Goal: Book appointment/travel/reservation

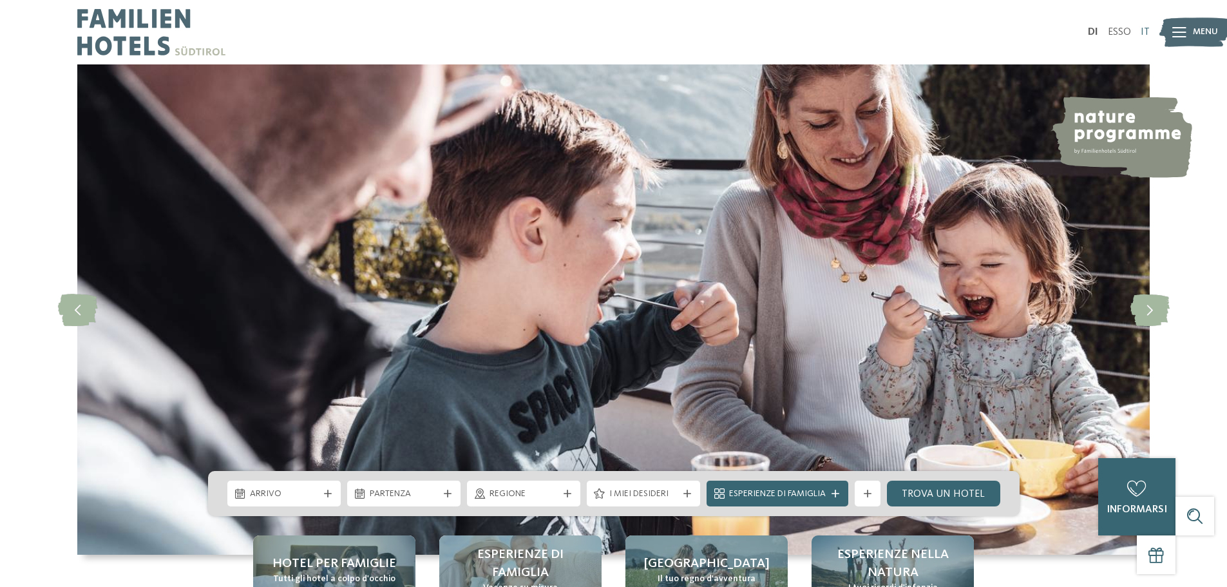
click at [1145, 34] on font "IT" at bounding box center [1145, 32] width 9 height 10
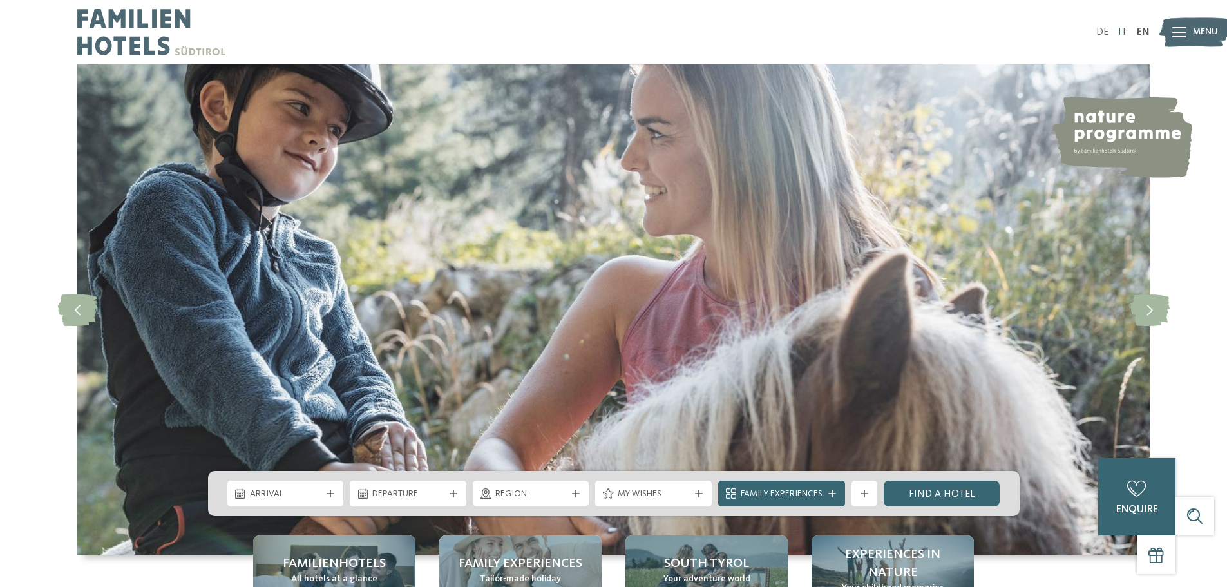
click at [1124, 31] on link "IT" at bounding box center [1122, 32] width 9 height 10
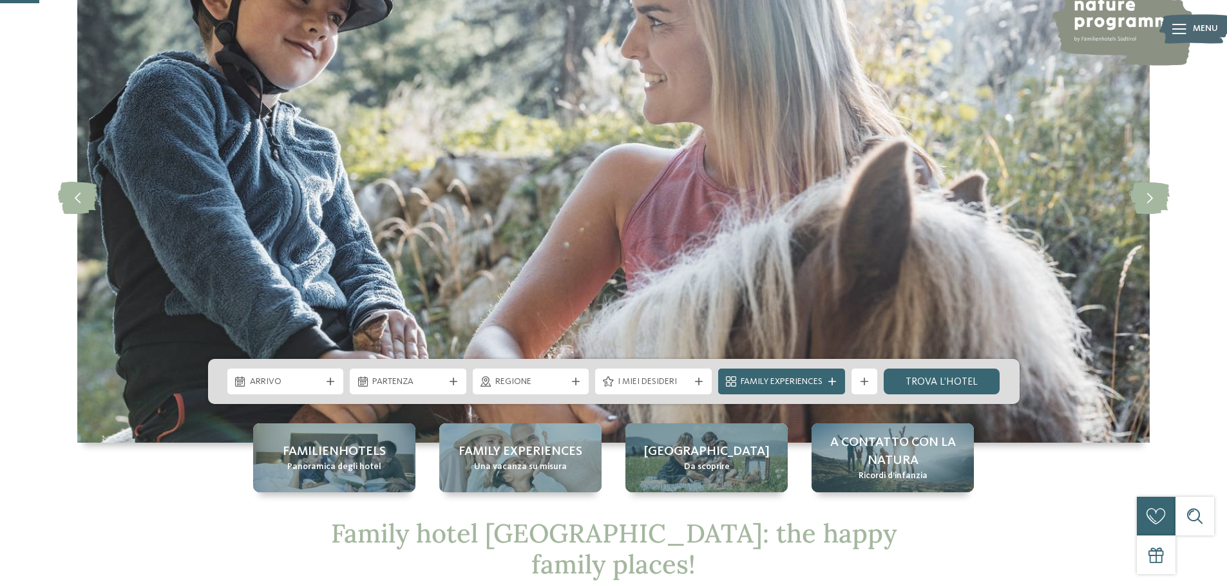
scroll to position [193, 0]
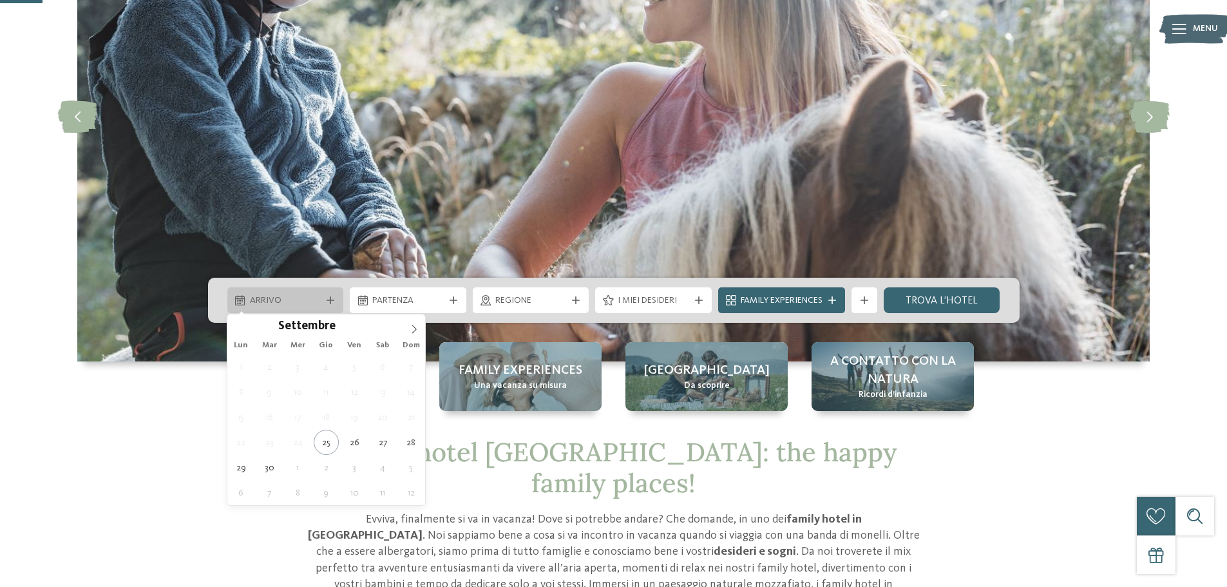
click at [309, 298] on span "Arrivo" at bounding box center [286, 300] width 72 height 13
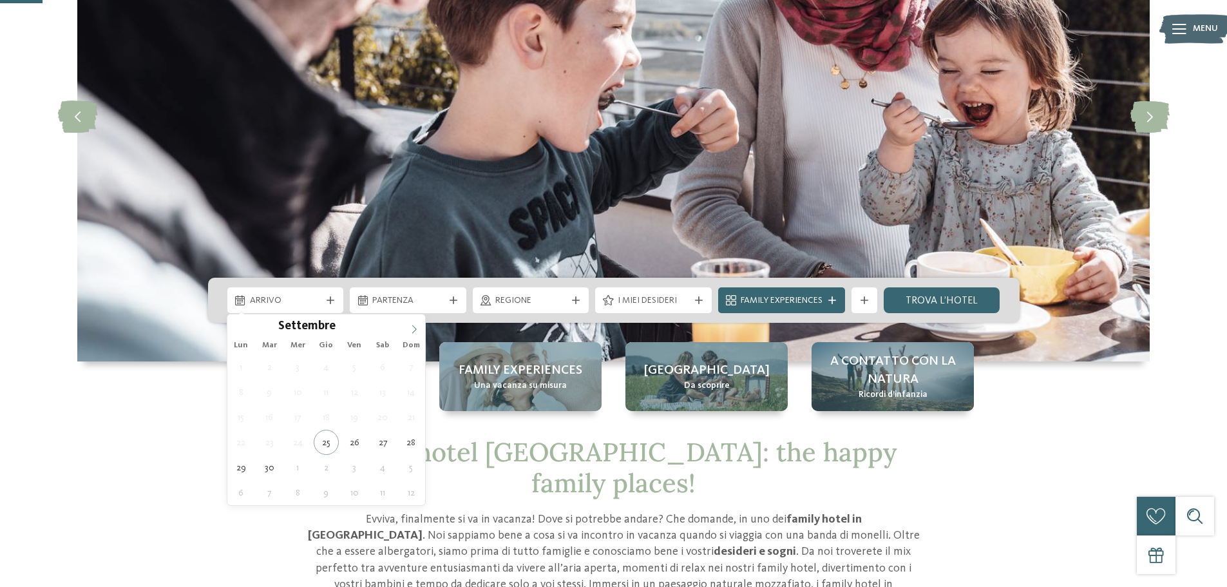
click at [414, 330] on icon at bounding box center [414, 329] width 9 height 9
type div "10.10.2025"
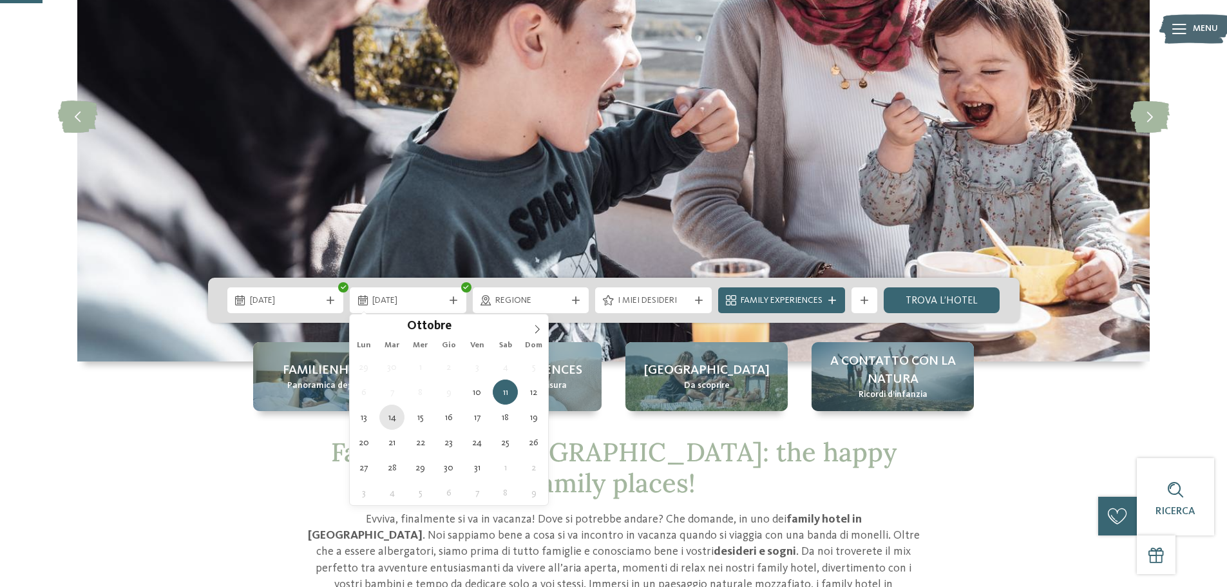
type div "14.10.2025"
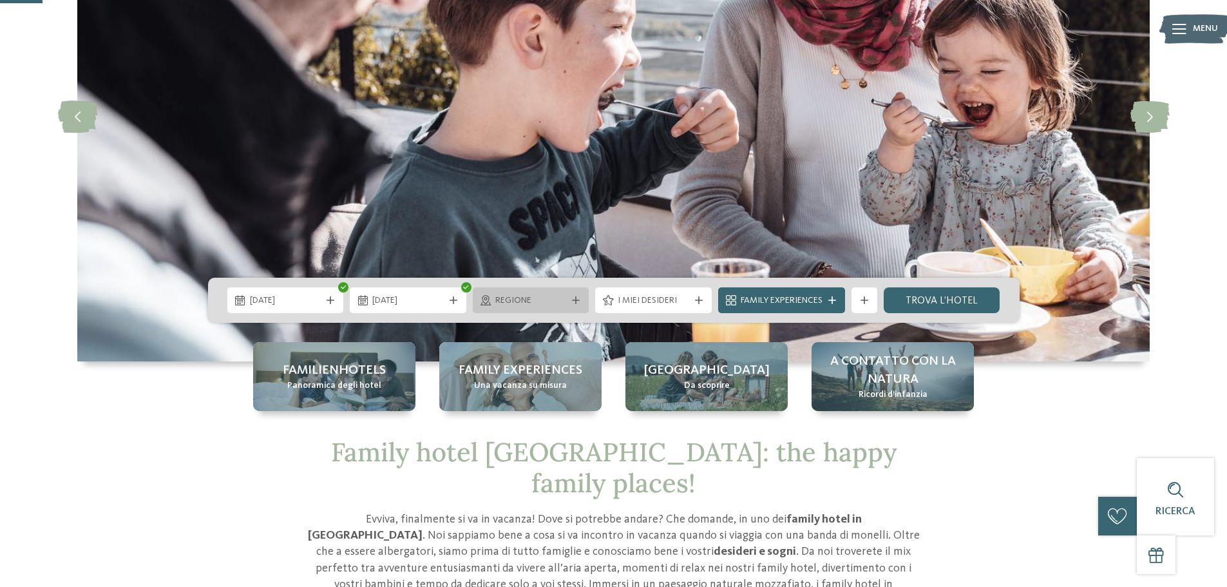
click at [511, 309] on div "Regione" at bounding box center [531, 300] width 117 height 26
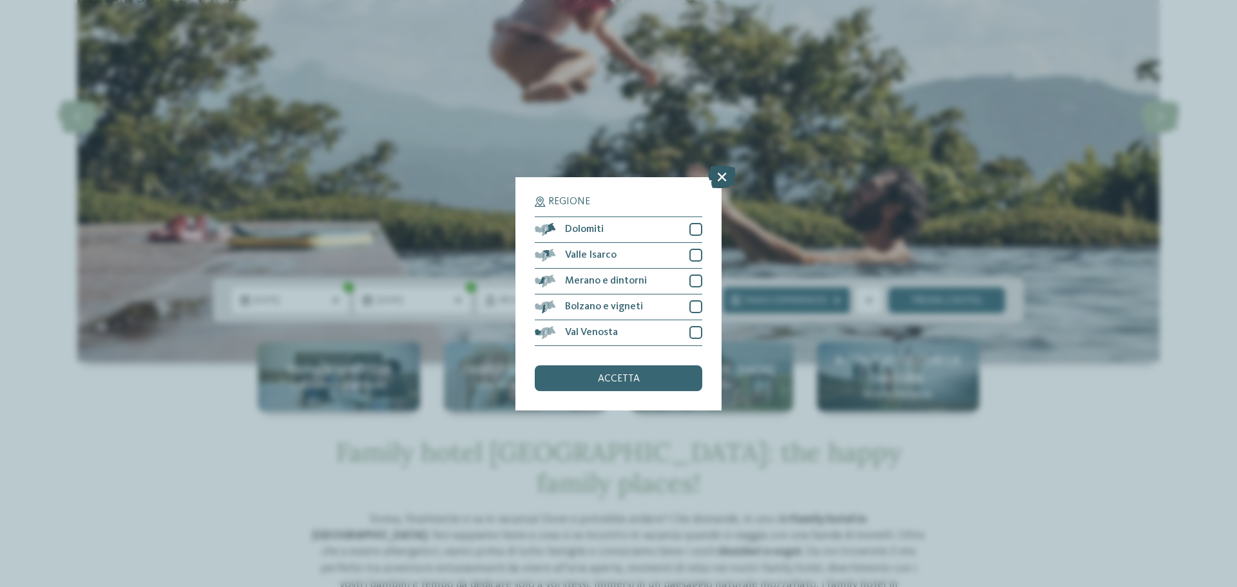
click at [720, 175] on icon at bounding box center [722, 176] width 28 height 23
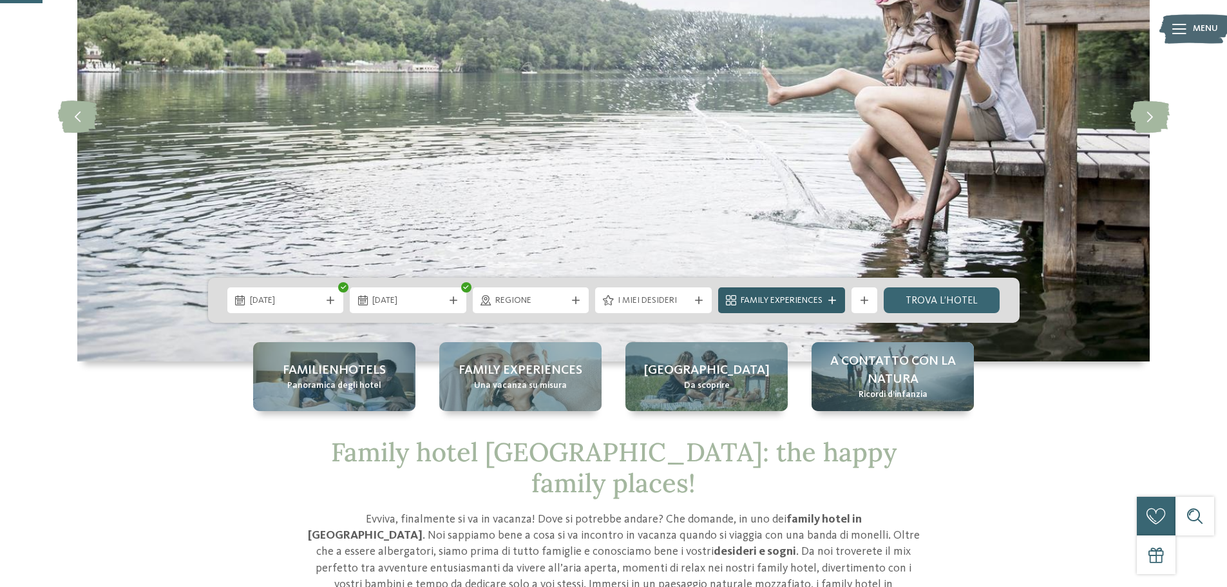
click at [804, 297] on span "Family Experiences" at bounding box center [782, 300] width 82 height 13
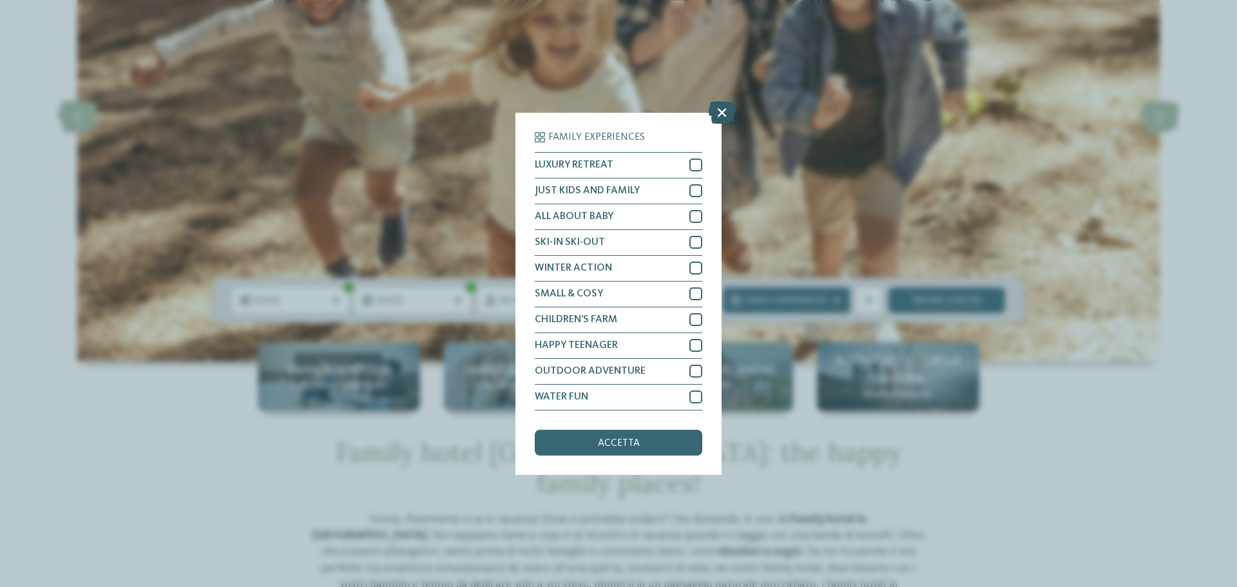
click at [720, 115] on icon at bounding box center [722, 112] width 28 height 23
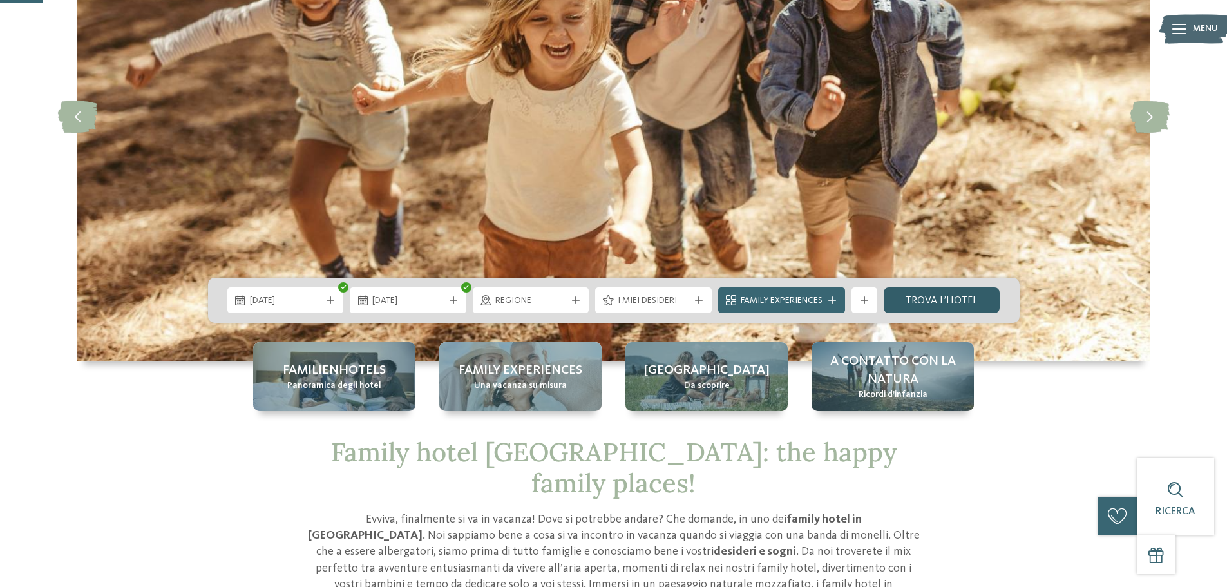
click at [936, 291] on link "trova l’hotel" at bounding box center [942, 300] width 117 height 26
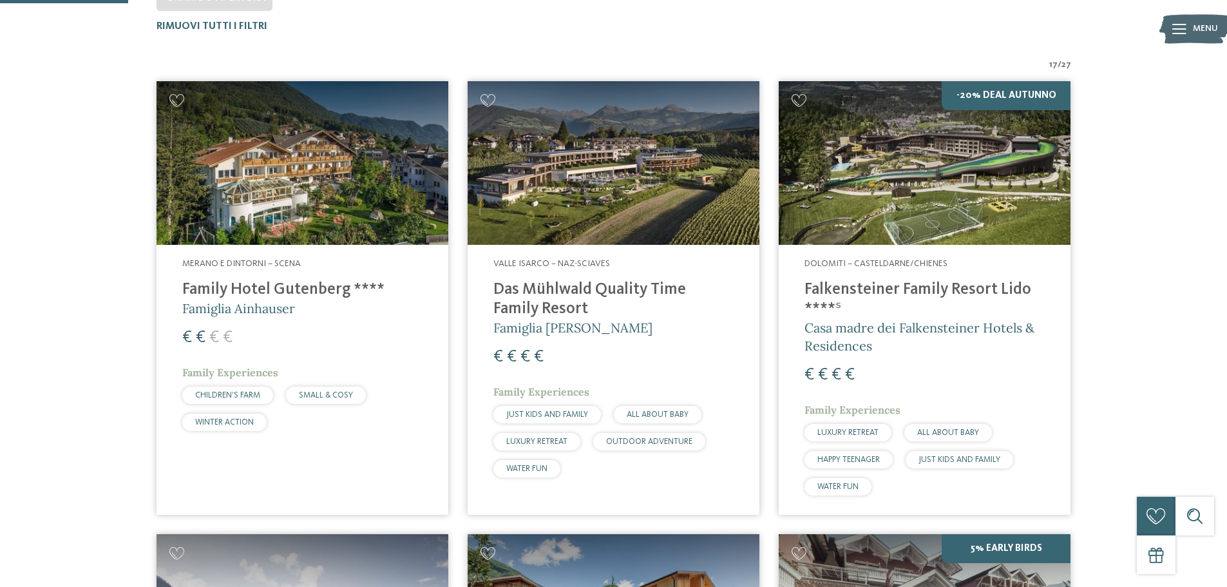
scroll to position [423, 0]
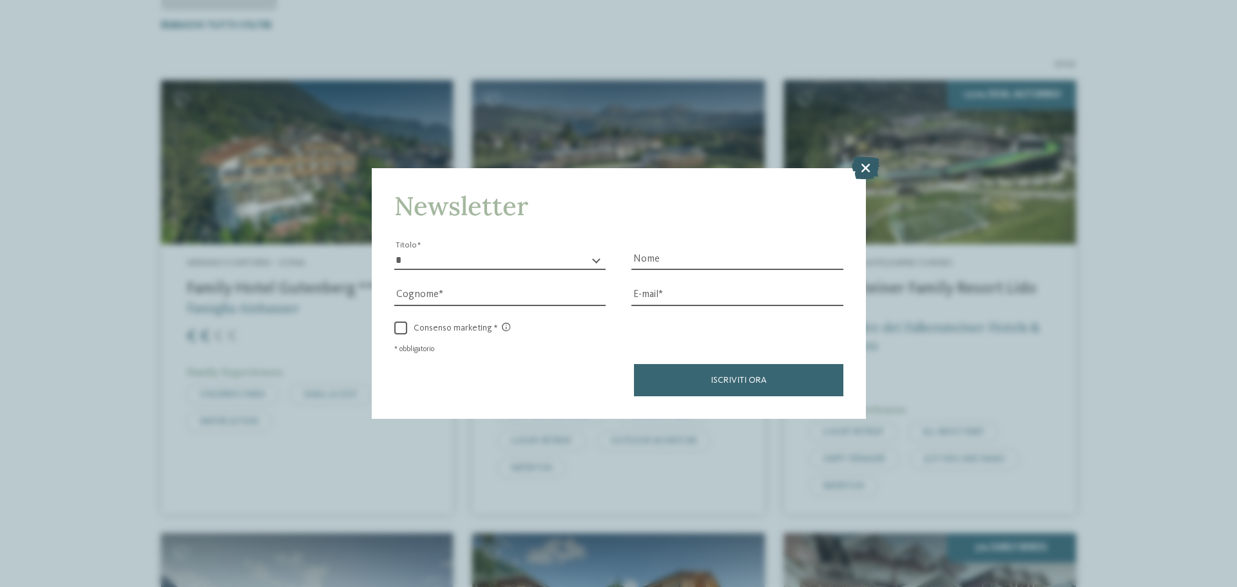
click at [867, 167] on icon at bounding box center [866, 168] width 28 height 23
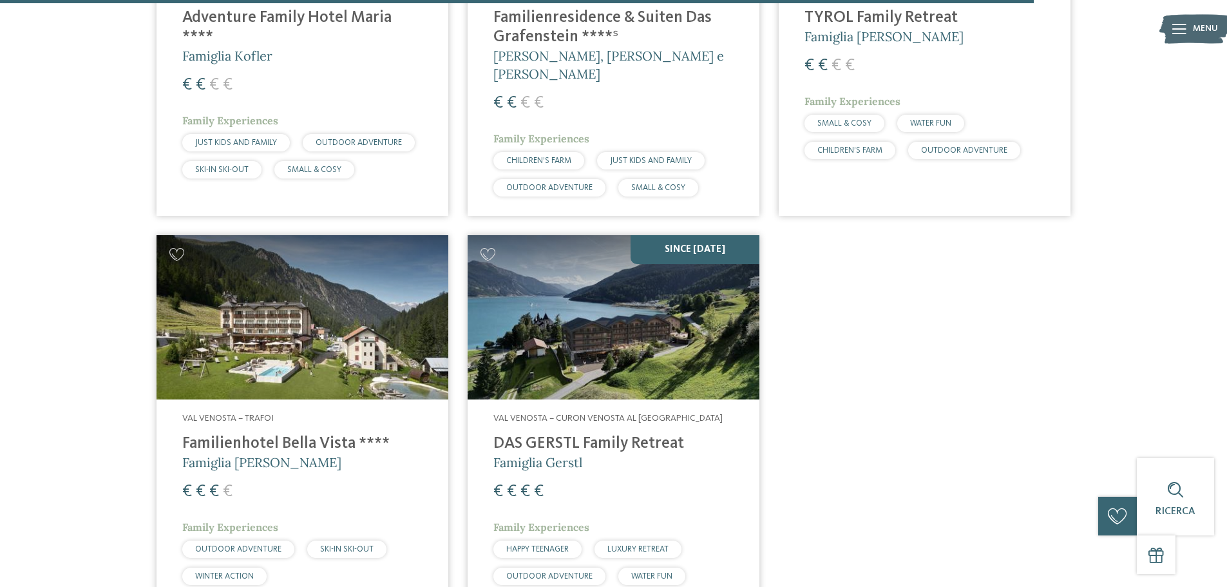
scroll to position [2291, 0]
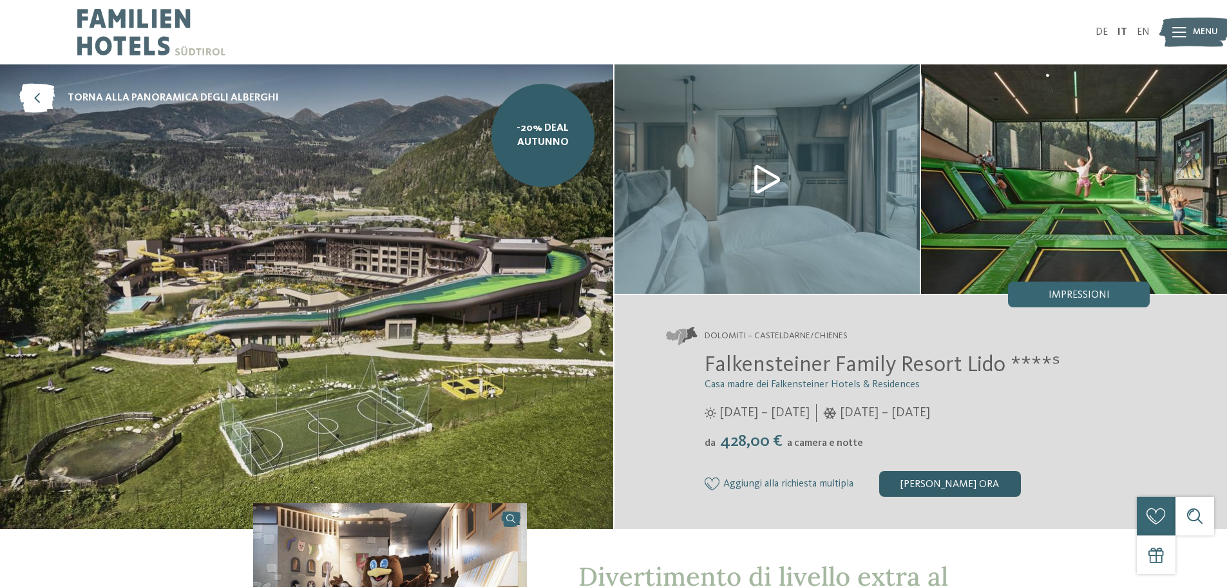
click at [974, 479] on div "[PERSON_NAME] ora" at bounding box center [950, 484] width 142 height 26
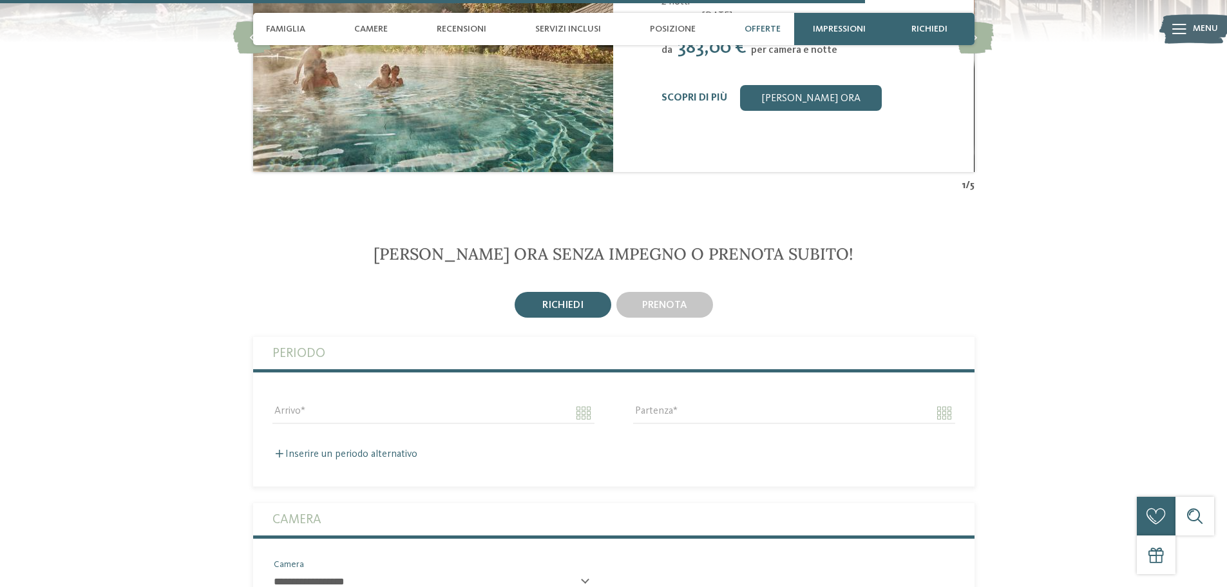
scroll to position [3016, 0]
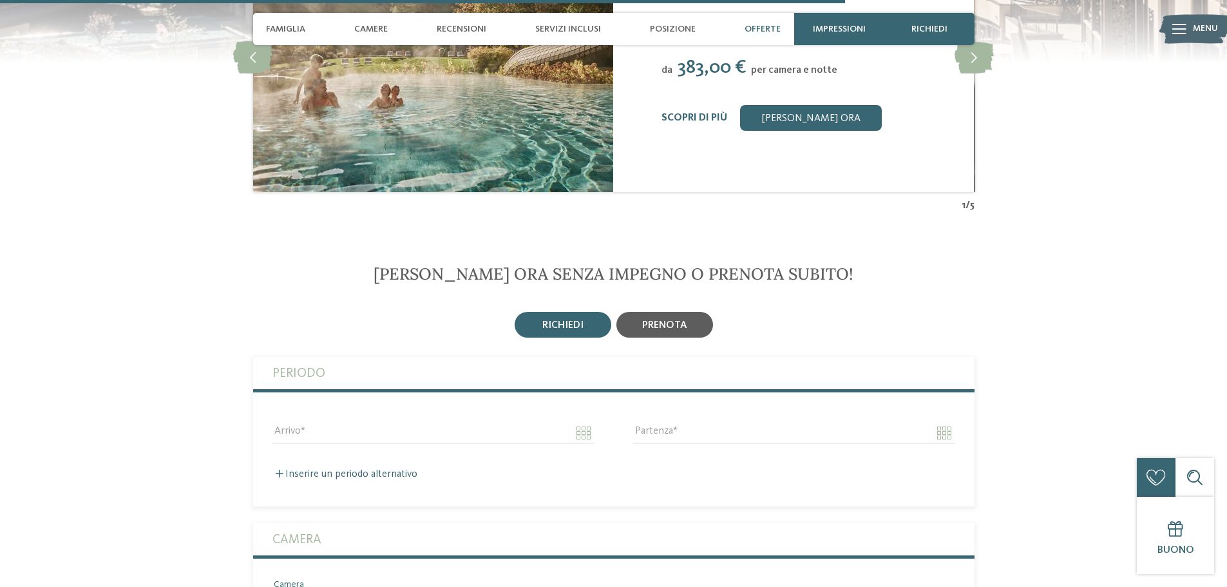
click at [638, 325] on div "prenota" at bounding box center [665, 325] width 97 height 26
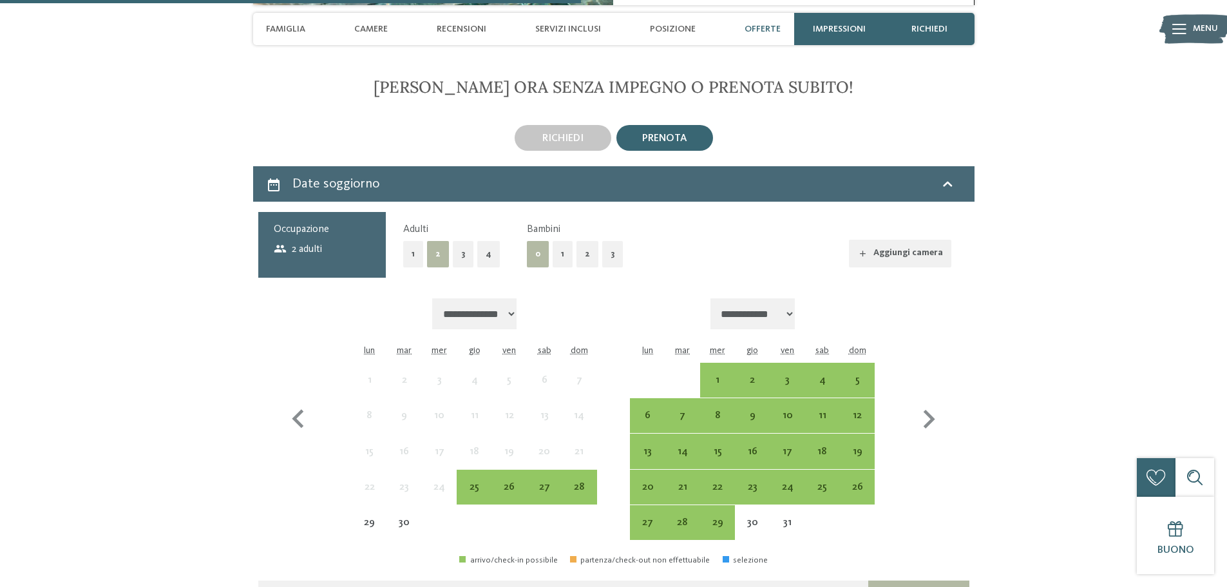
scroll to position [3209, 0]
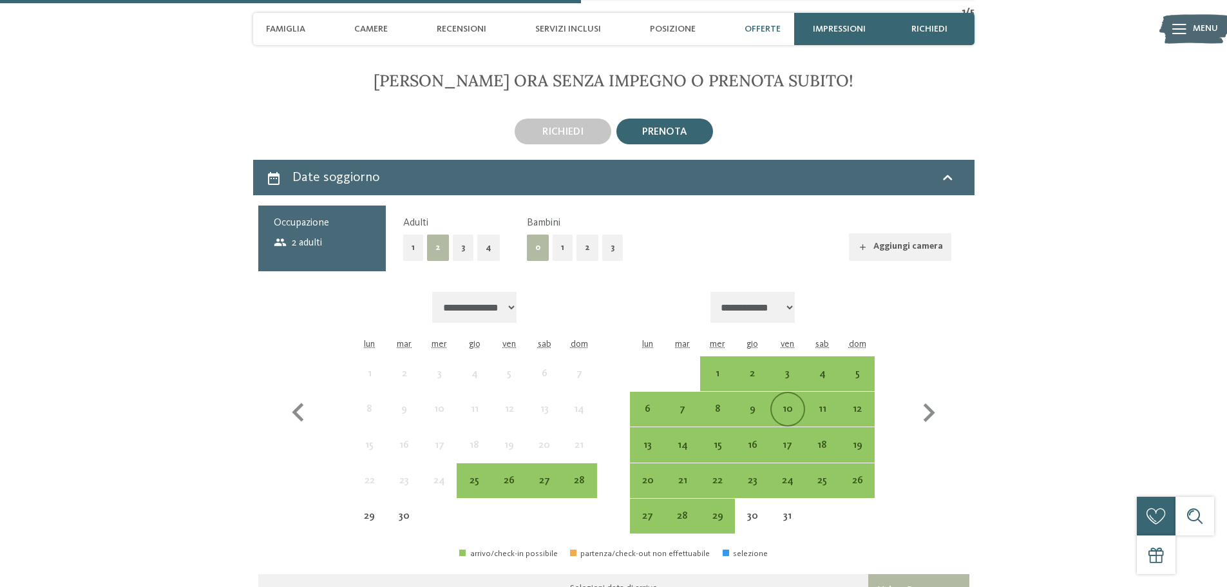
click at [790, 411] on div "10" at bounding box center [788, 420] width 32 height 32
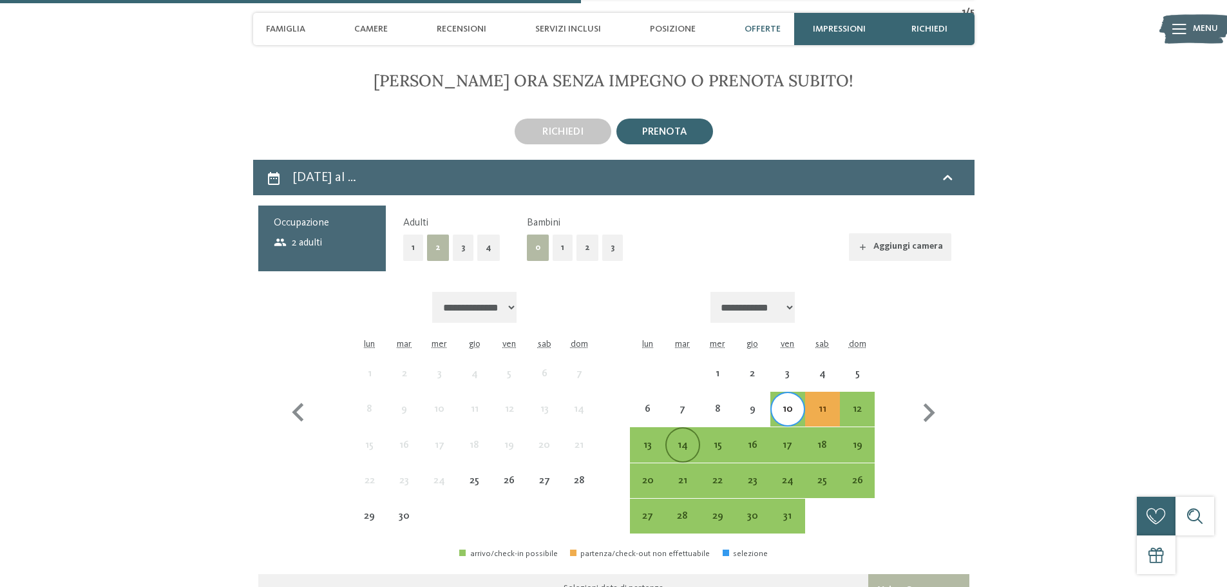
click at [676, 443] on div "14" at bounding box center [683, 456] width 32 height 32
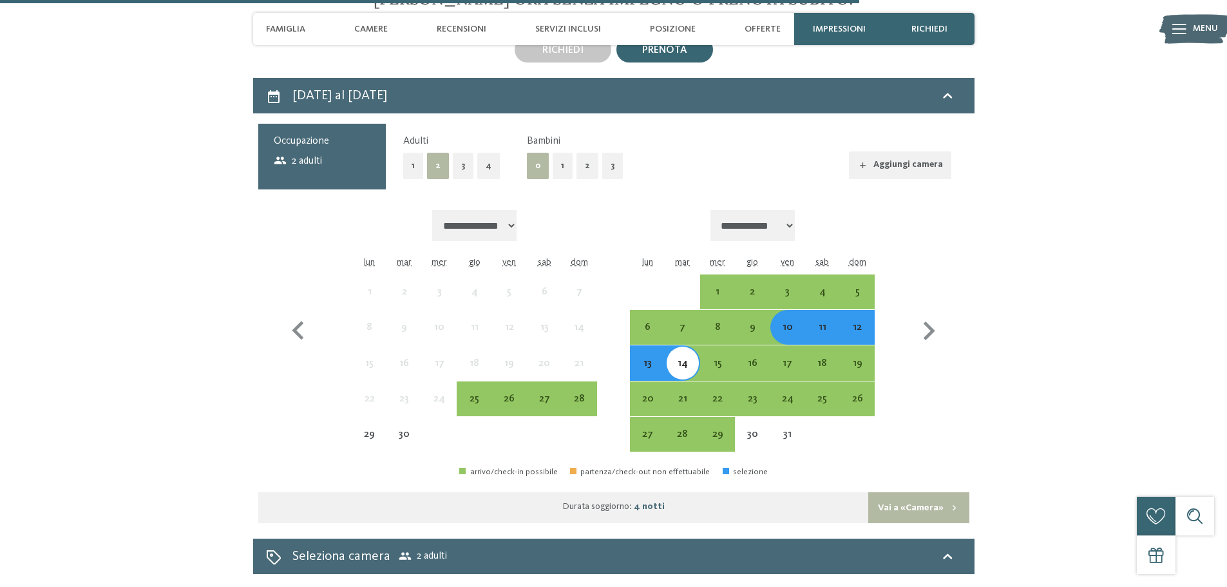
scroll to position [3273, 0]
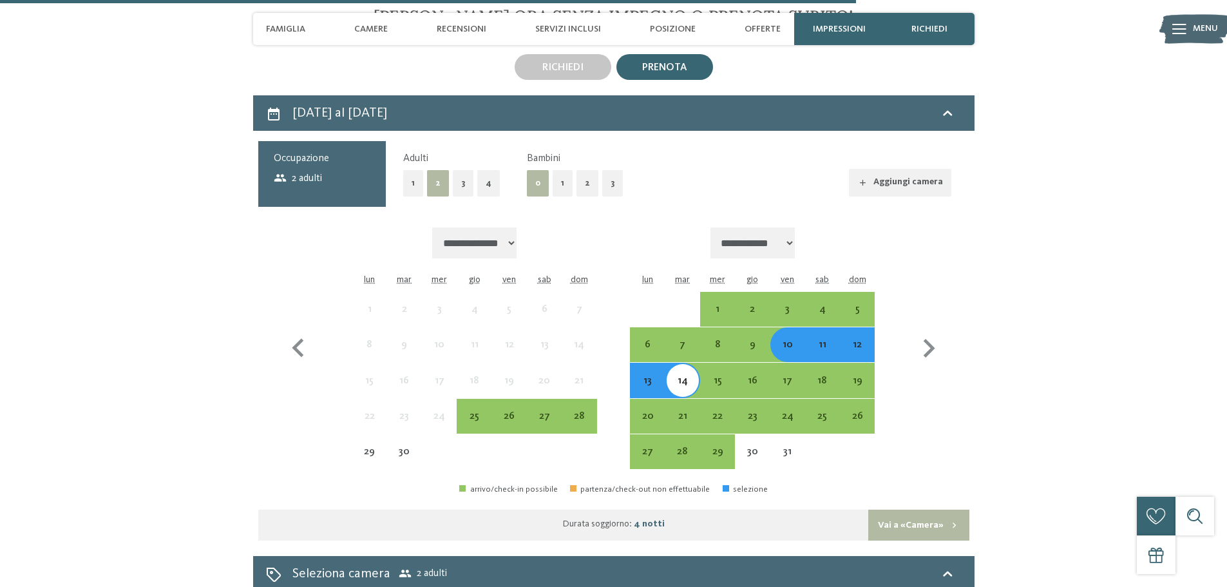
click at [559, 184] on button "1" at bounding box center [563, 183] width 20 height 26
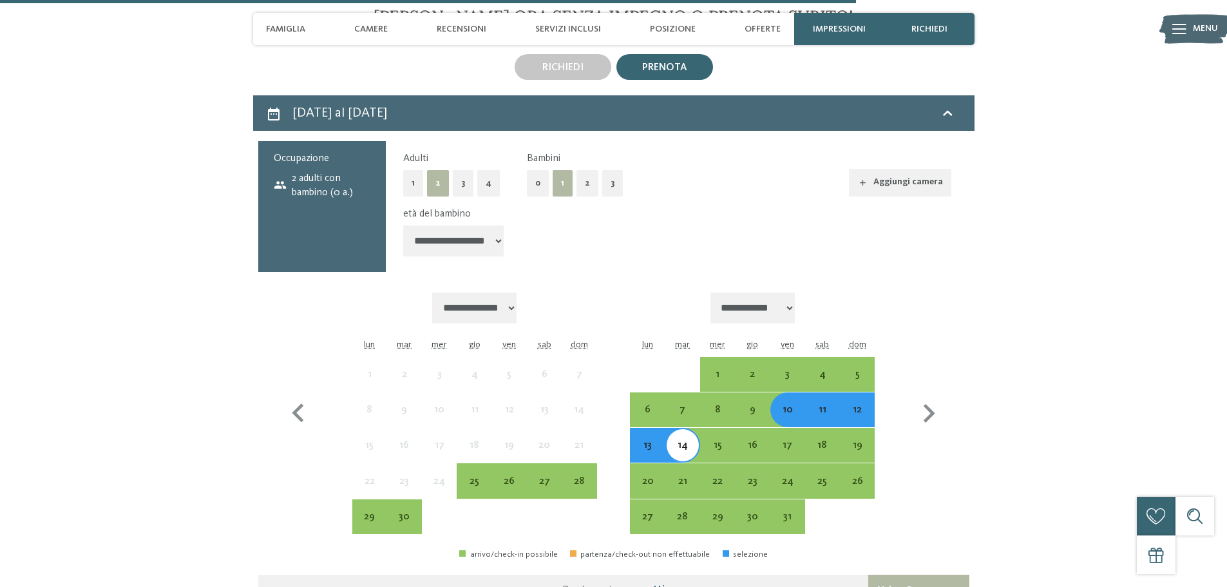
click at [480, 242] on select "**********" at bounding box center [453, 240] width 101 height 31
select select "*"
click at [403, 225] on select "**********" at bounding box center [453, 240] width 101 height 31
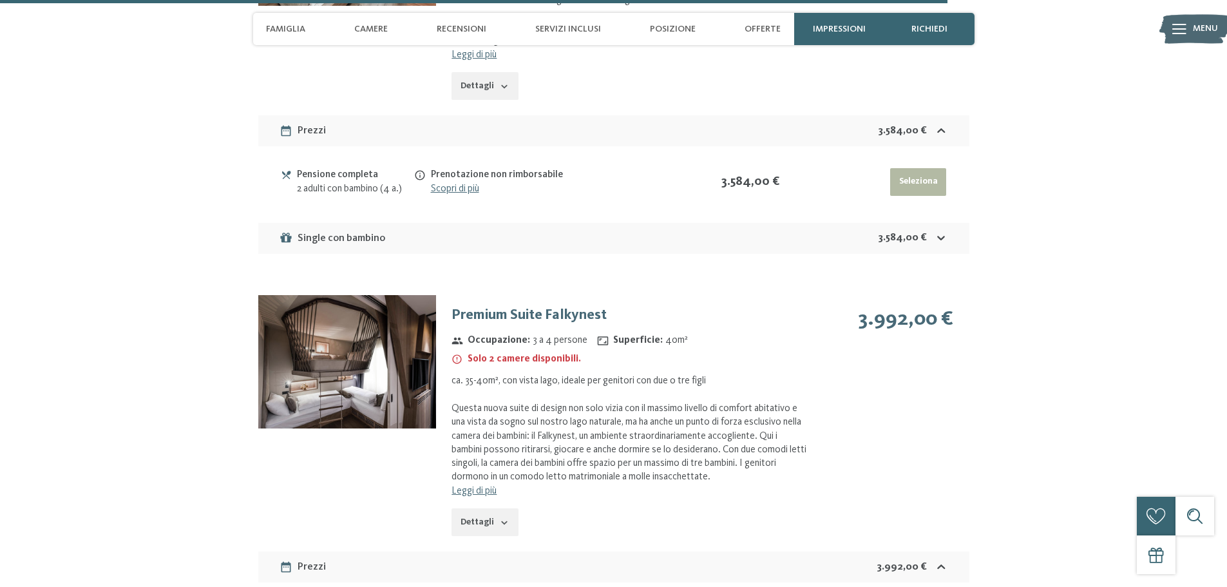
scroll to position [4175, 0]
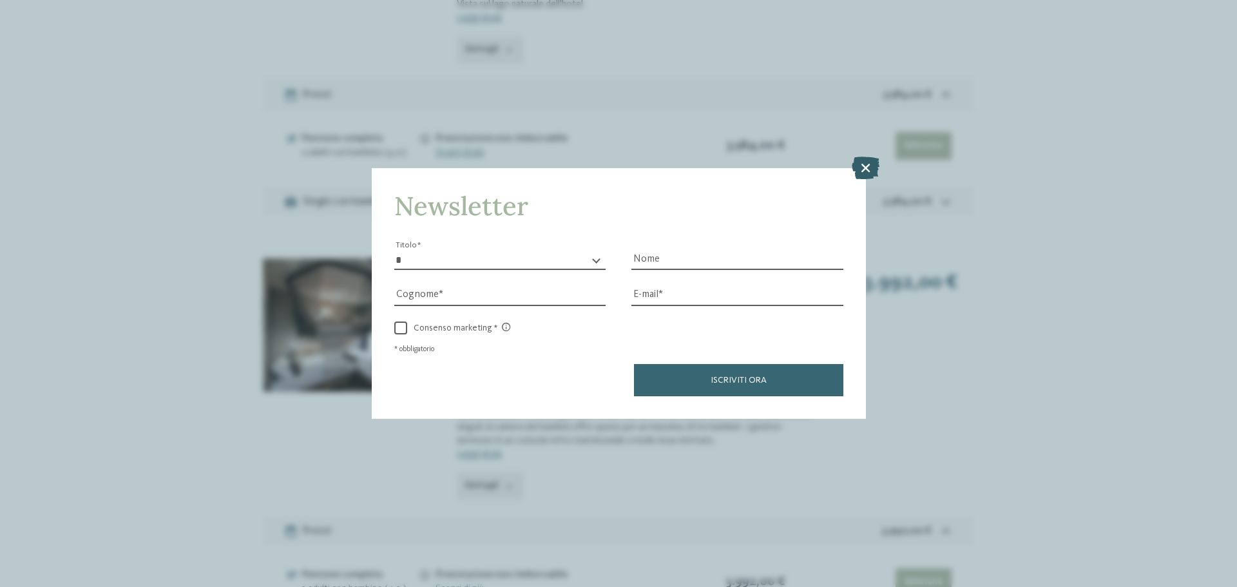
click at [867, 171] on icon at bounding box center [866, 168] width 28 height 23
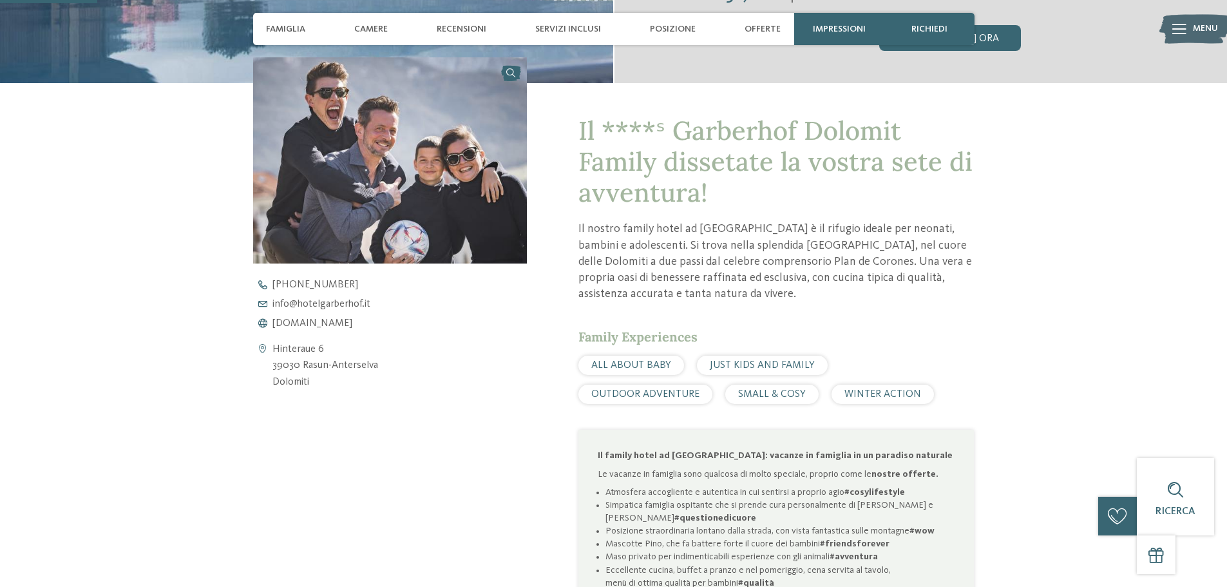
scroll to position [515, 0]
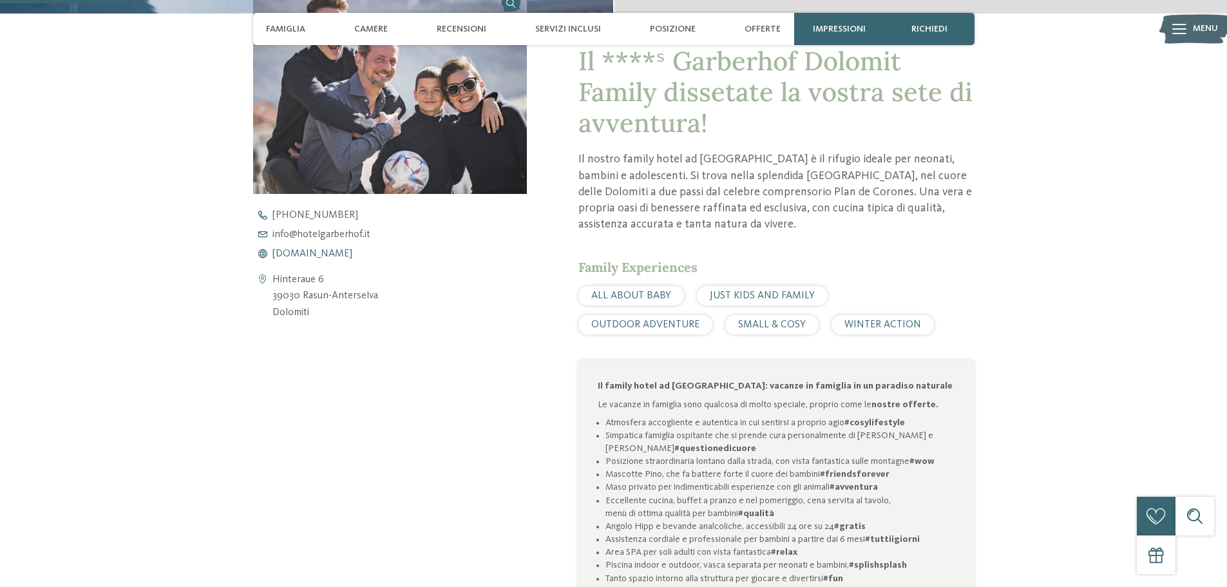
click at [343, 251] on span "[DOMAIN_NAME]" at bounding box center [313, 254] width 80 height 10
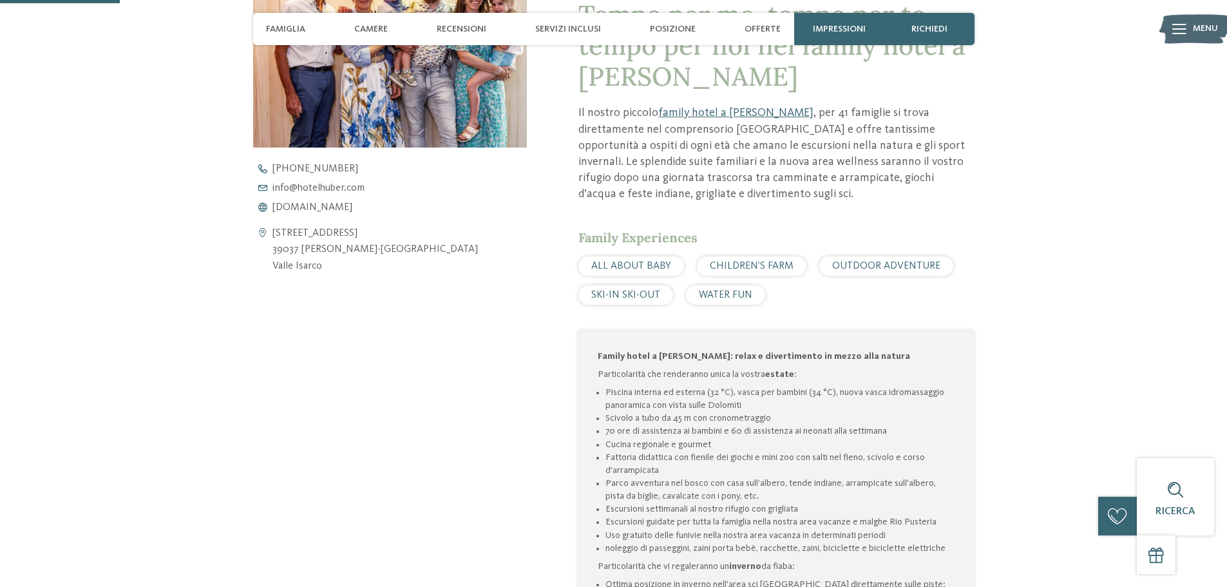
scroll to position [644, 0]
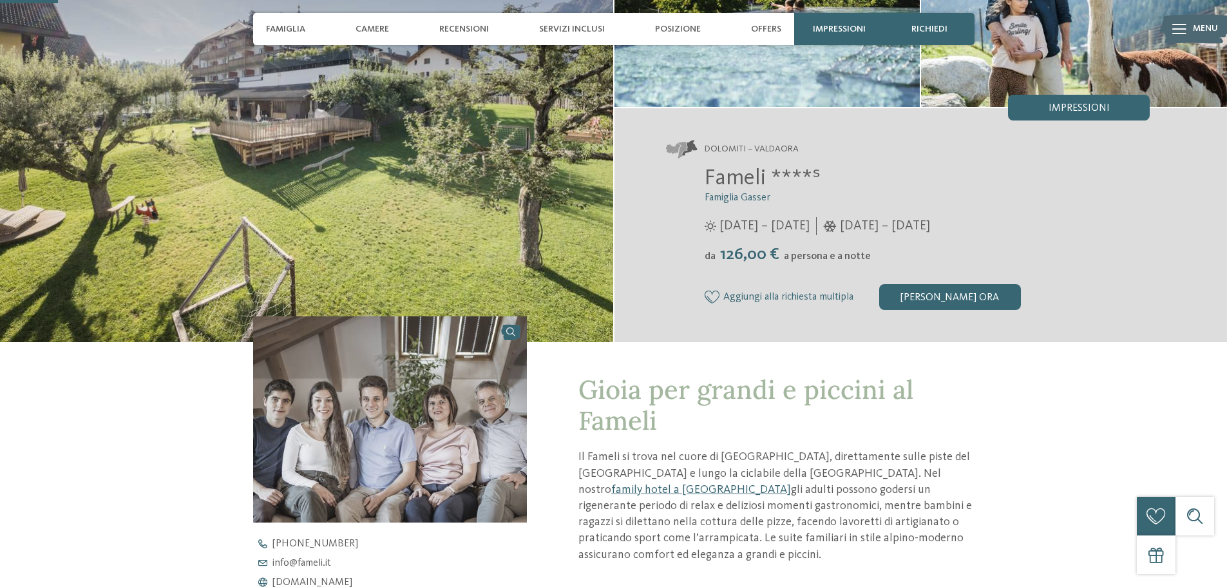
scroll to position [193, 0]
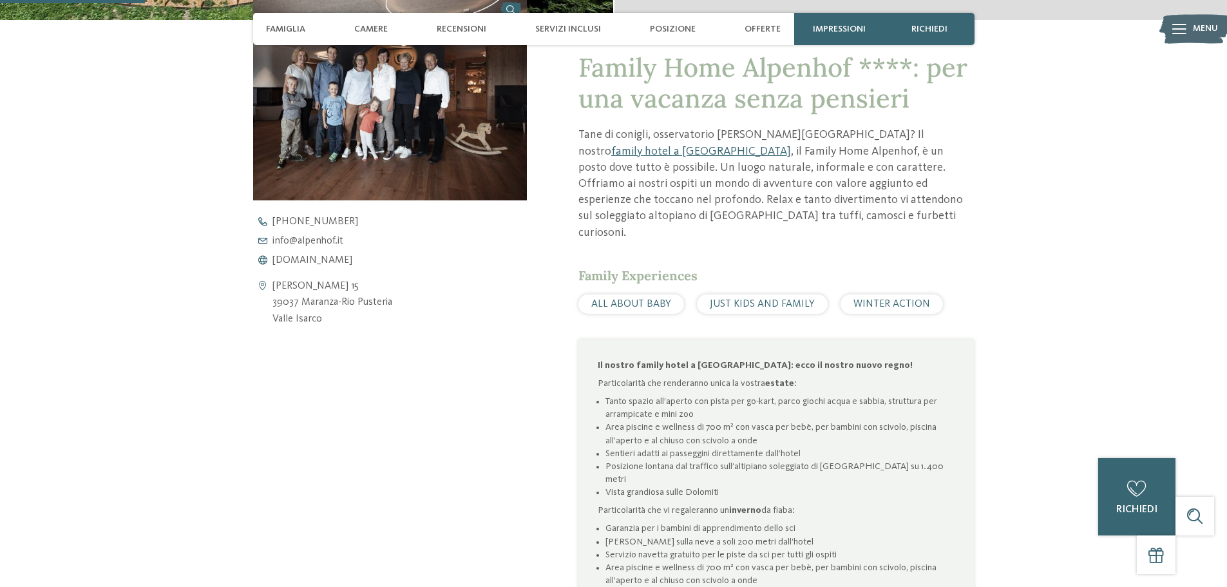
scroll to position [515, 0]
